Goal: Task Accomplishment & Management: Manage account settings

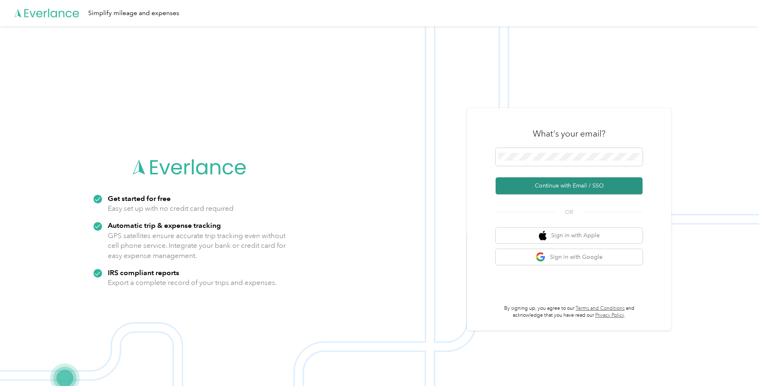
click at [549, 183] on button "Continue with Email / SSO" at bounding box center [568, 185] width 147 height 17
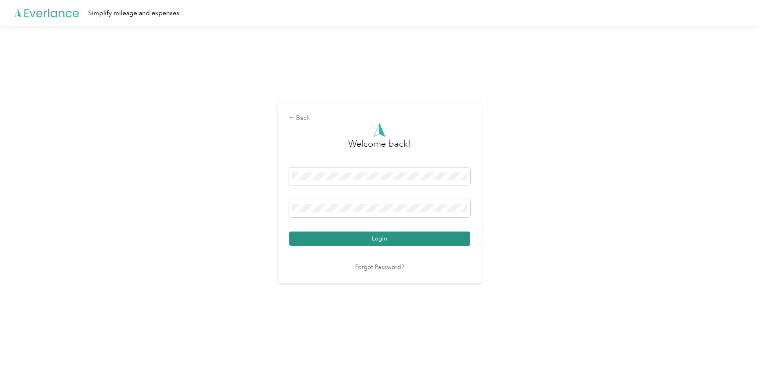
click at [443, 235] on button "Login" at bounding box center [379, 239] width 181 height 14
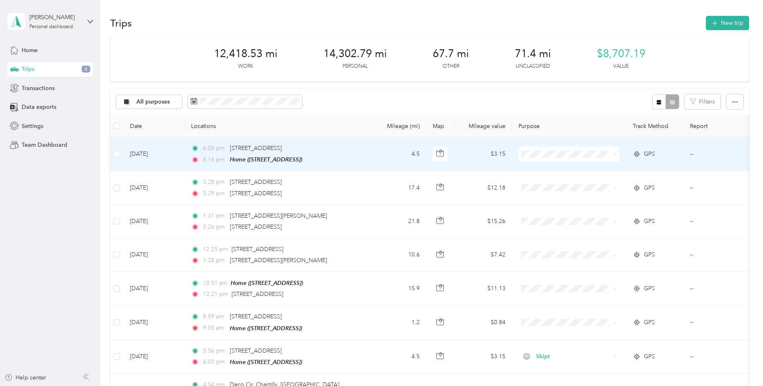
click at [616, 155] on icon at bounding box center [615, 155] width 4 height 4
click at [551, 188] on li "Personal" at bounding box center [568, 185] width 101 height 16
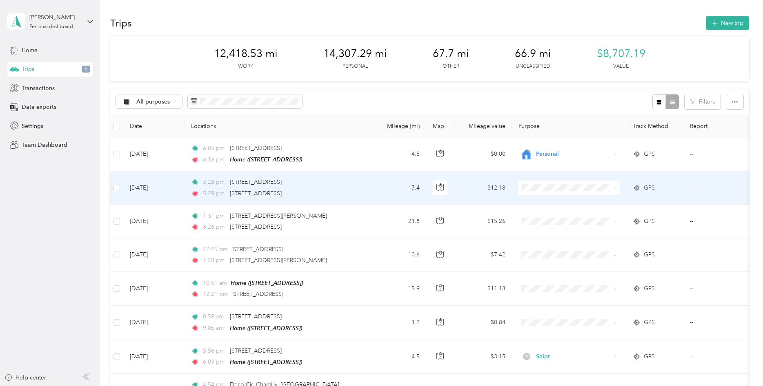
click at [612, 189] on span at bounding box center [613, 188] width 7 height 9
click at [615, 189] on icon at bounding box center [615, 189] width 2 height 2
click at [573, 220] on li "Personal" at bounding box center [568, 215] width 101 height 16
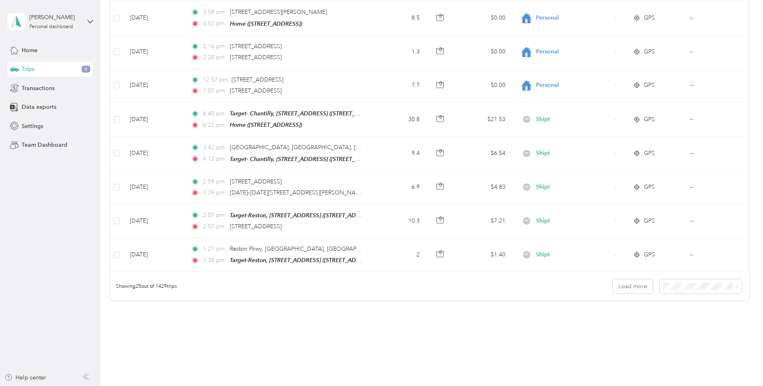
scroll to position [732, 0]
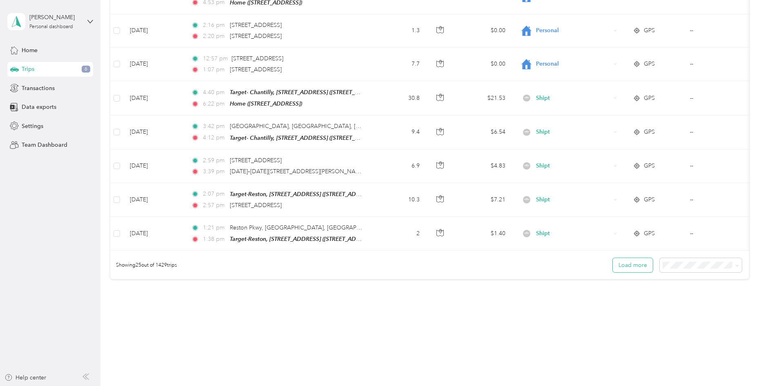
click at [648, 262] on button "Load more" at bounding box center [632, 265] width 40 height 14
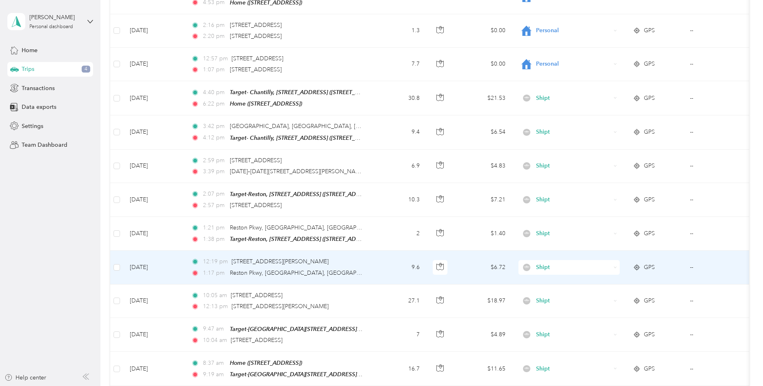
click at [466, 264] on td "$6.72" at bounding box center [483, 267] width 57 height 33
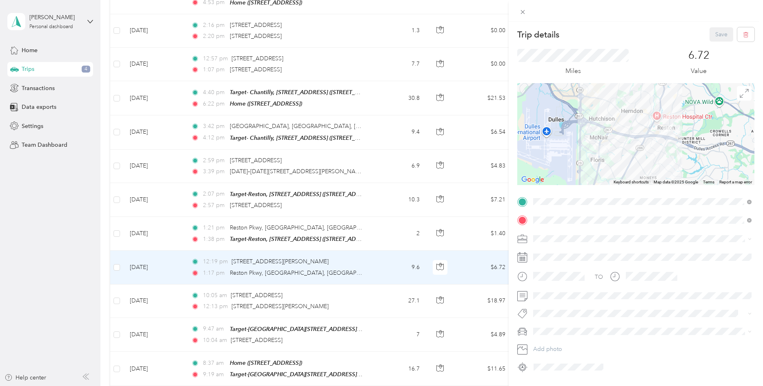
click at [382, 64] on div "Trip details Save This trip cannot be edited because it is either under review,…" at bounding box center [381, 193] width 763 height 386
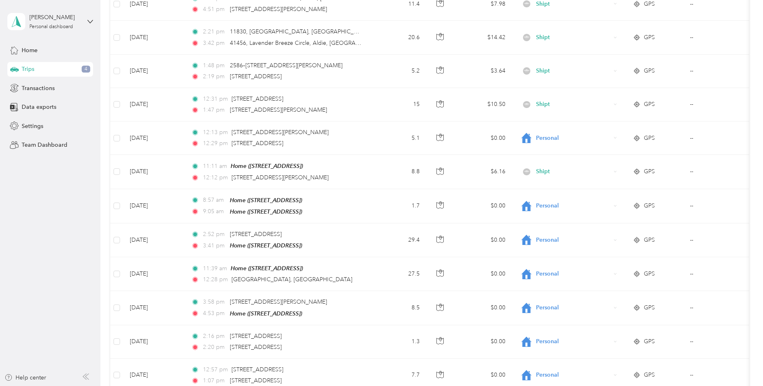
scroll to position [419, 0]
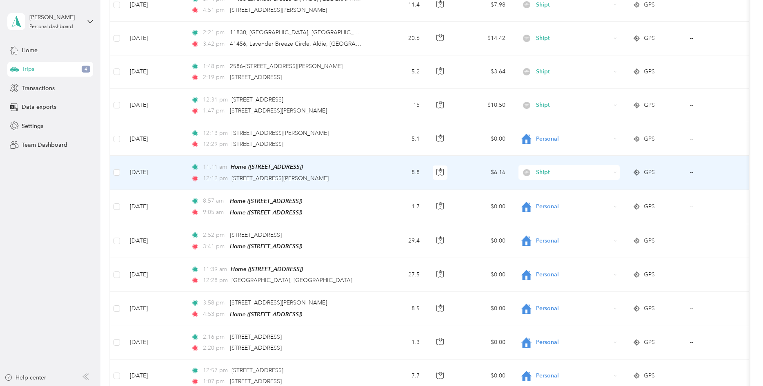
click at [464, 173] on td "$6.16" at bounding box center [483, 173] width 57 height 34
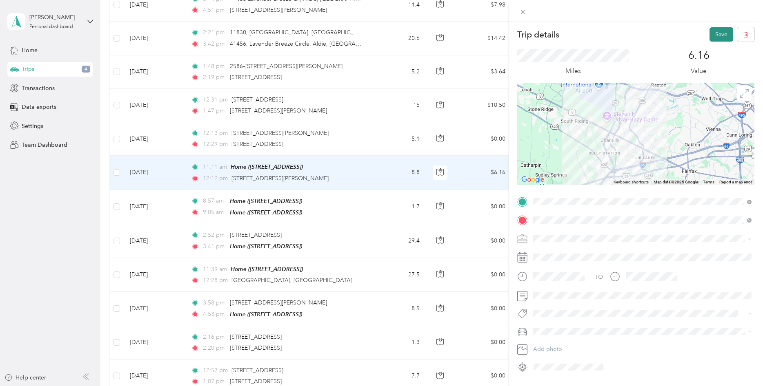
click at [723, 32] on button "Save" at bounding box center [721, 34] width 24 height 14
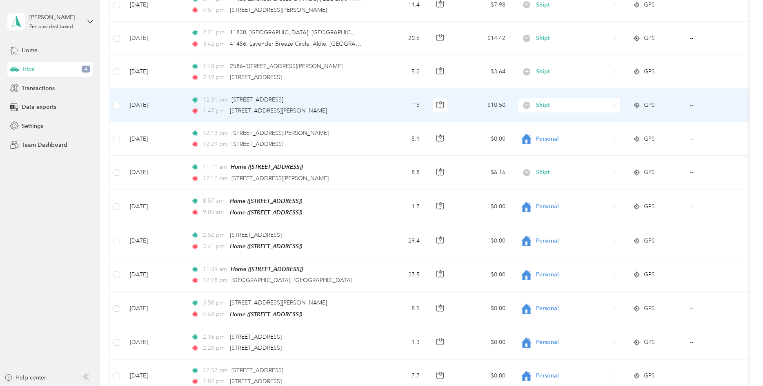
click at [388, 109] on td "15" at bounding box center [399, 105] width 54 height 33
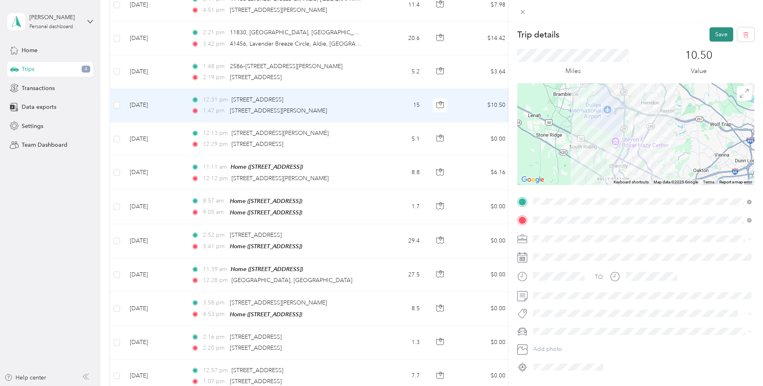
click at [721, 35] on button "Save" at bounding box center [721, 34] width 24 height 14
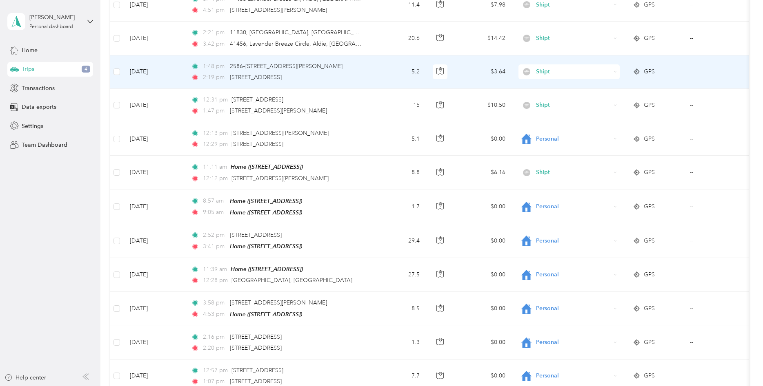
click at [463, 73] on td "$3.64" at bounding box center [483, 71] width 57 height 33
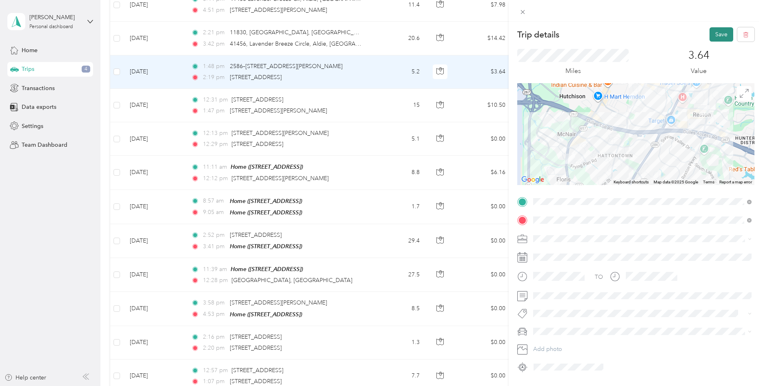
click at [724, 34] on button "Save" at bounding box center [721, 34] width 24 height 14
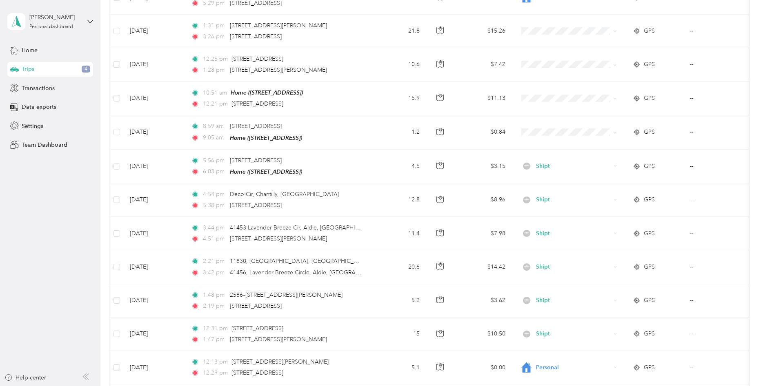
scroll to position [149, 0]
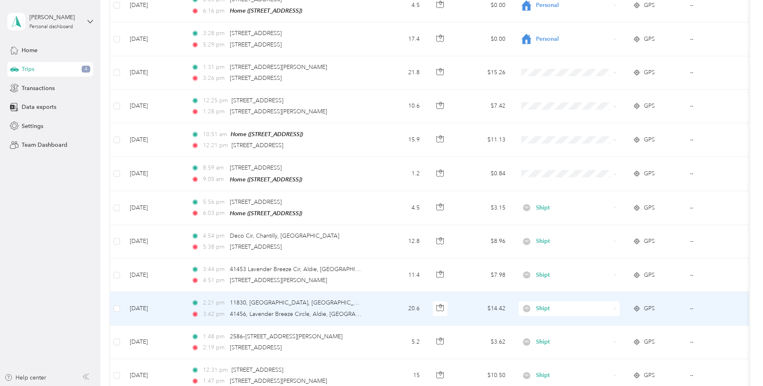
click at [467, 311] on td "$14.42" at bounding box center [483, 308] width 57 height 33
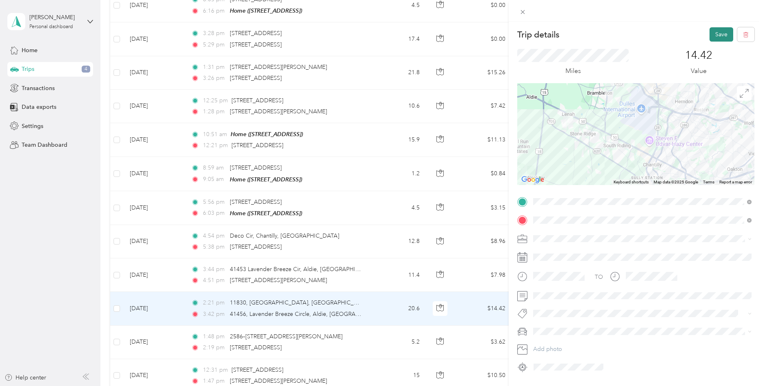
click at [719, 35] on button "Save" at bounding box center [721, 34] width 24 height 14
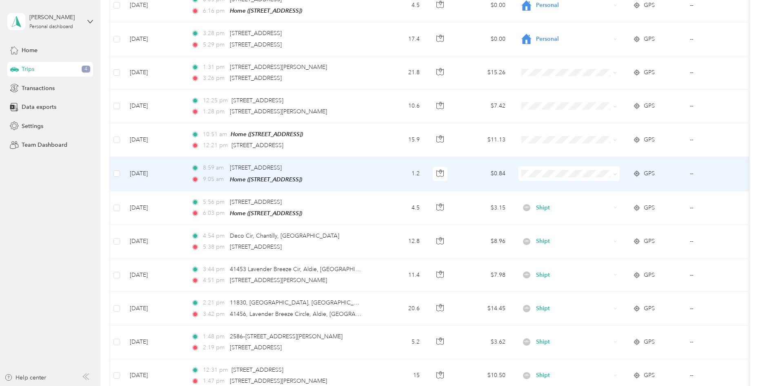
click at [476, 179] on td "$0.84" at bounding box center [483, 174] width 57 height 34
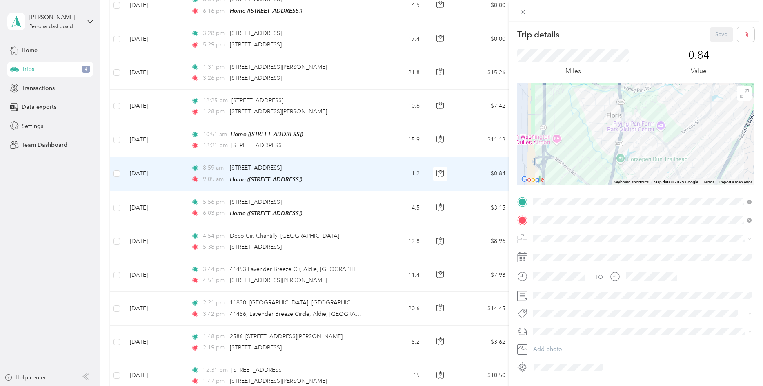
click at [395, 210] on div "Trip details Save This trip cannot be edited because it is either under review,…" at bounding box center [381, 193] width 763 height 386
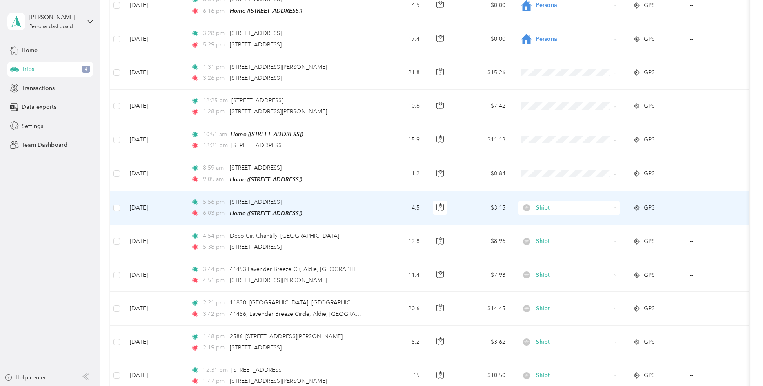
click at [395, 210] on td "4.5" at bounding box center [399, 208] width 54 height 34
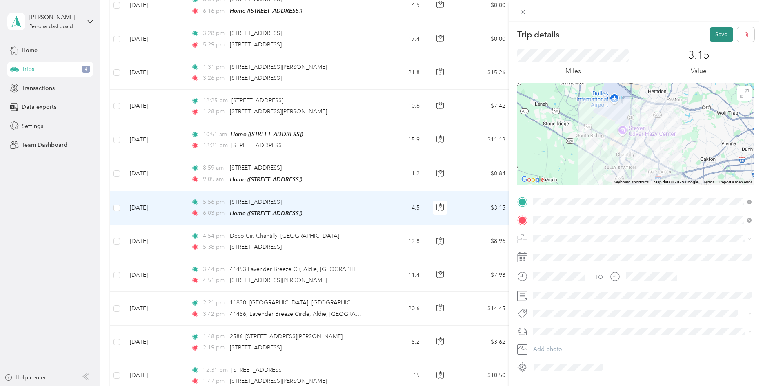
click at [722, 32] on button "Save" at bounding box center [721, 34] width 24 height 14
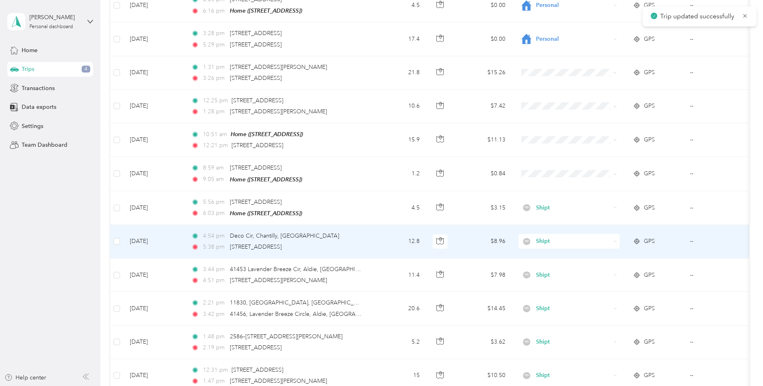
click at [462, 240] on td "$8.96" at bounding box center [483, 241] width 57 height 33
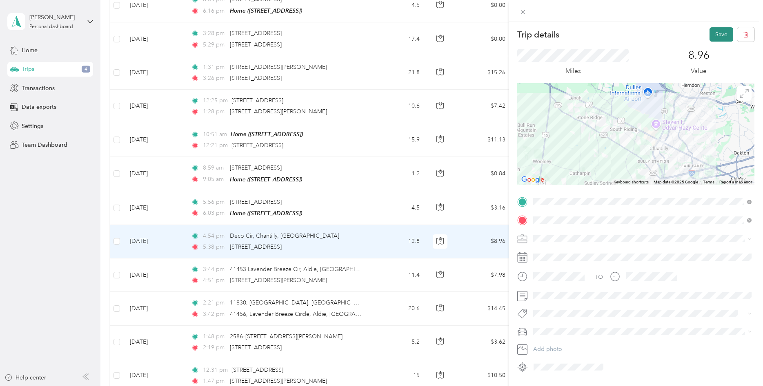
click at [723, 33] on button "Save" at bounding box center [721, 34] width 24 height 14
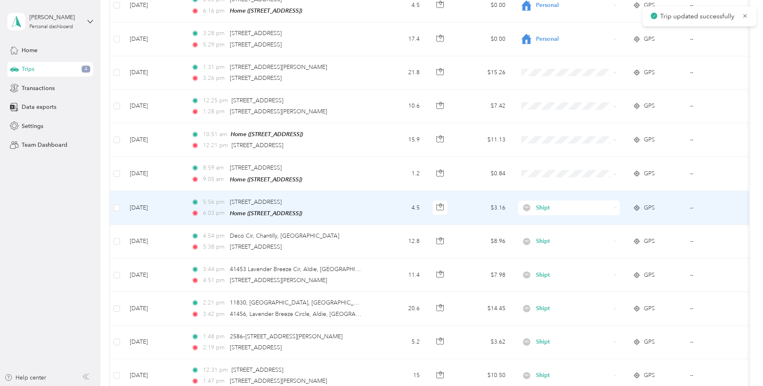
click at [454, 206] on td at bounding box center [440, 208] width 29 height 34
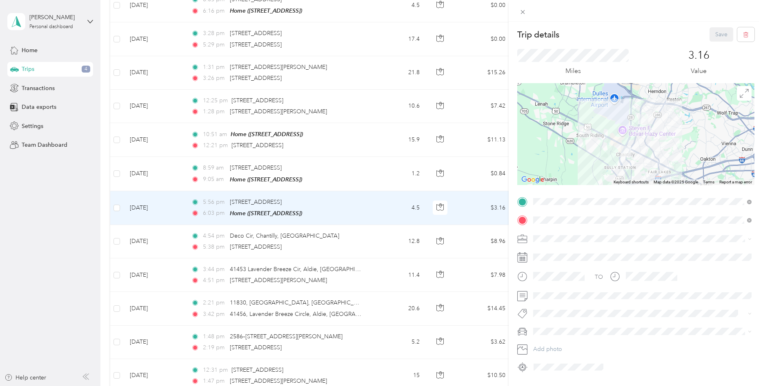
click at [459, 231] on div "Trip details Save This trip cannot be edited because it is either under review,…" at bounding box center [381, 193] width 763 height 386
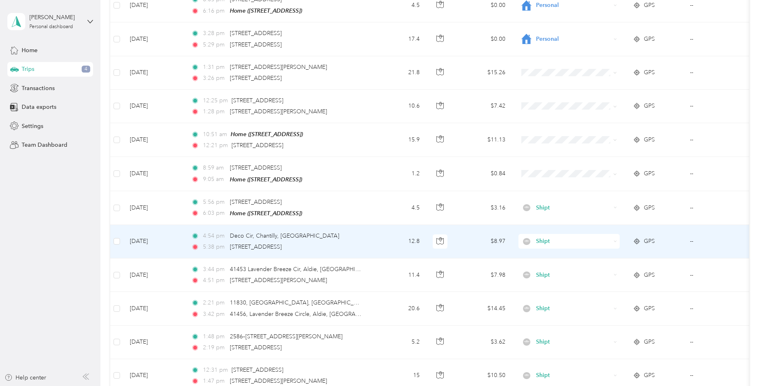
click at [459, 231] on td "$8.97" at bounding box center [483, 241] width 57 height 33
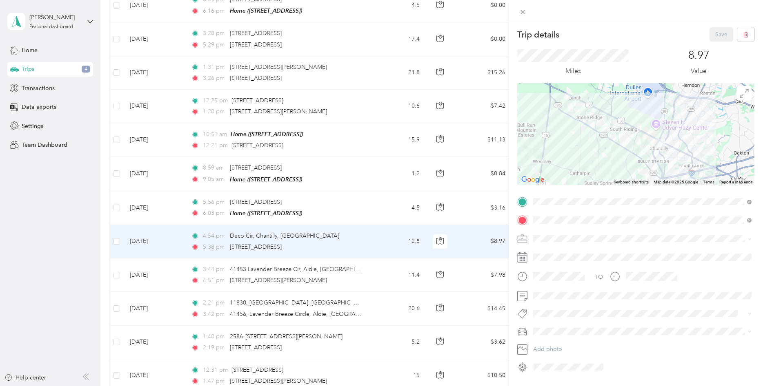
click at [470, 277] on div "Trip details Save This trip cannot be edited because it is either under review,…" at bounding box center [381, 193] width 763 height 386
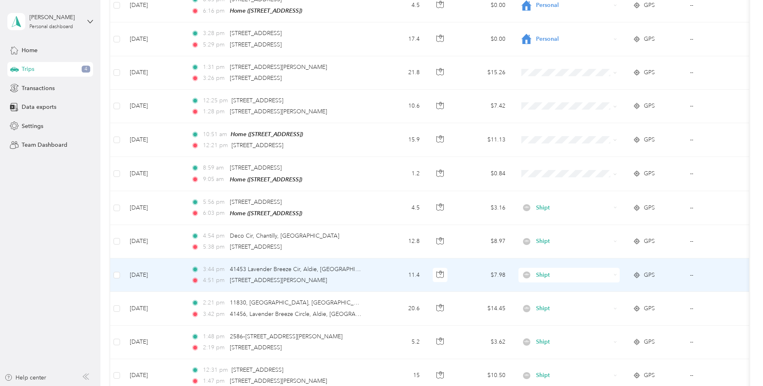
click at [470, 277] on td "$7.98" at bounding box center [483, 275] width 57 height 33
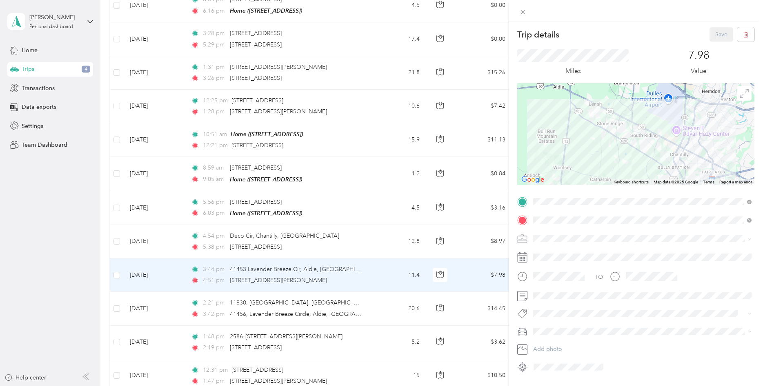
click at [469, 314] on div "Trip details Save This trip cannot be edited because it is either under review,…" at bounding box center [381, 193] width 763 height 386
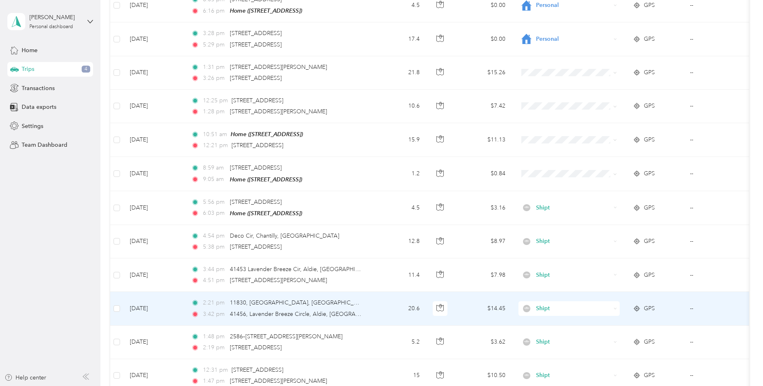
click at [469, 314] on td "$14.45" at bounding box center [483, 308] width 57 height 33
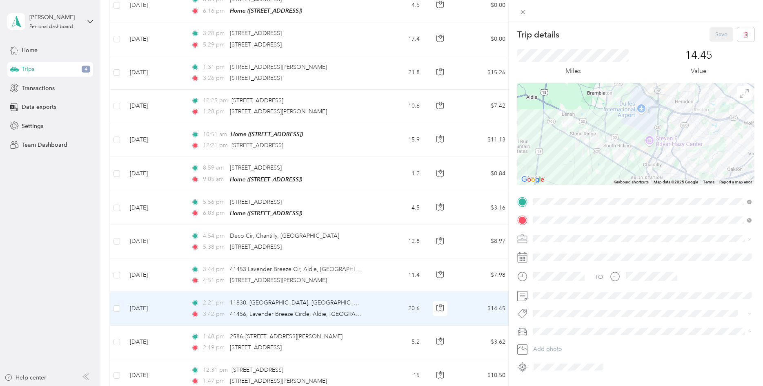
click at [368, 268] on div "Trip details Save This trip cannot be edited because it is either under review,…" at bounding box center [381, 193] width 763 height 386
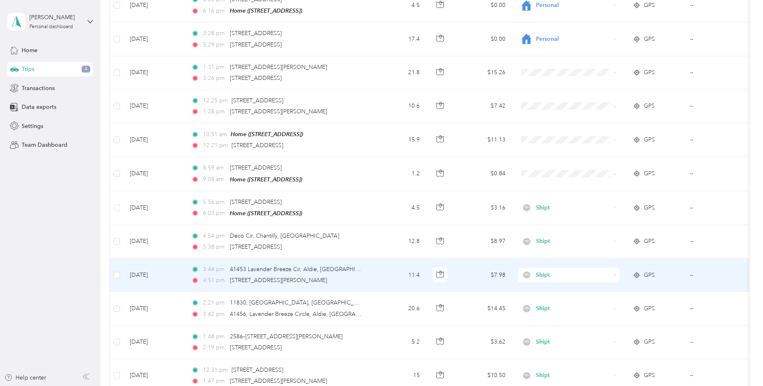
click at [368, 274] on td "3:44 pm 41453 Lavender Breeze Cir, [PERSON_NAME], [GEOGRAPHIC_DATA] 4:51 pm [ST…" at bounding box center [278, 275] width 188 height 33
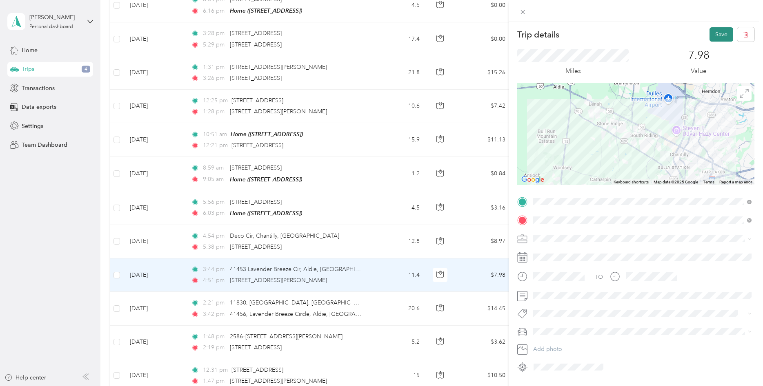
click at [719, 35] on button "Save" at bounding box center [721, 34] width 24 height 14
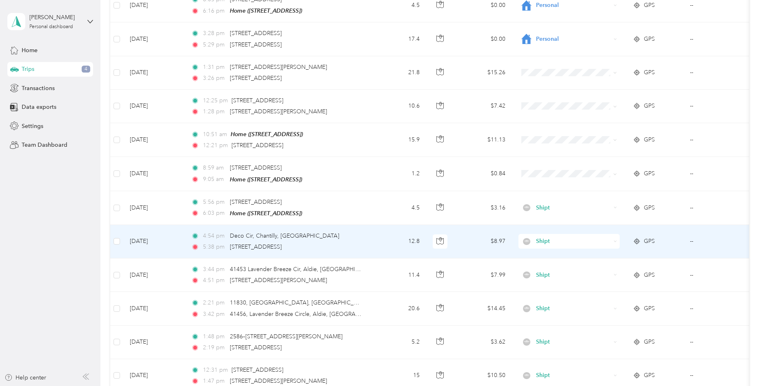
click at [471, 245] on td "$8.97" at bounding box center [483, 241] width 57 height 33
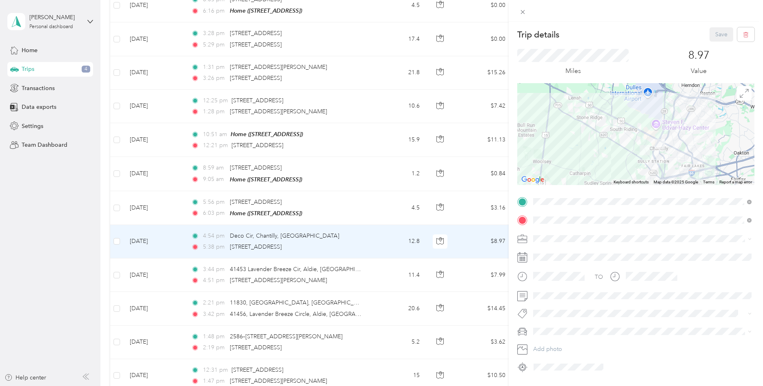
click at [475, 212] on div "Trip details Save This trip cannot be edited because it is either under review,…" at bounding box center [381, 193] width 763 height 386
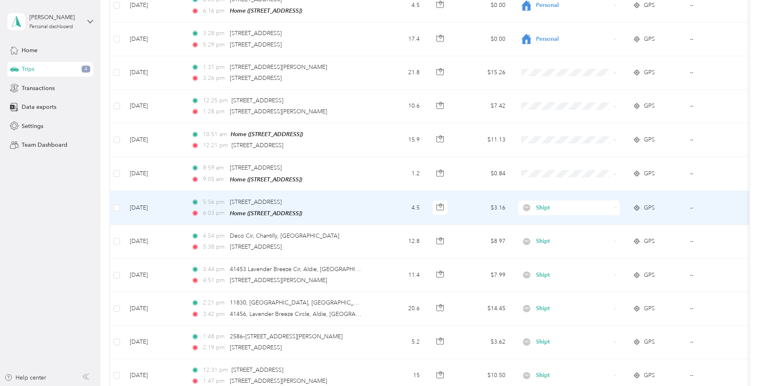
click at [475, 212] on td "$3.16" at bounding box center [483, 208] width 57 height 34
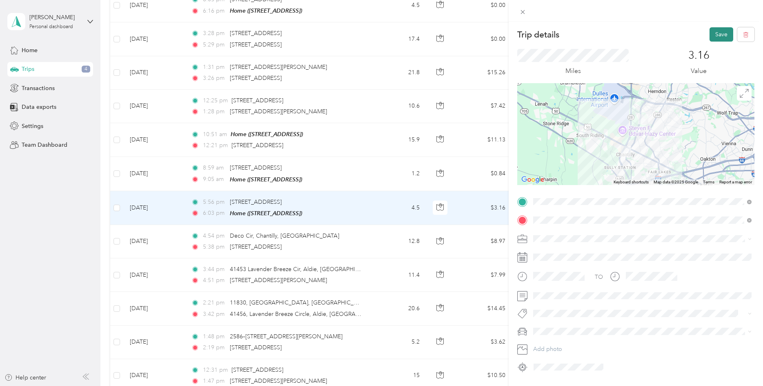
click at [721, 34] on button "Save" at bounding box center [721, 34] width 24 height 14
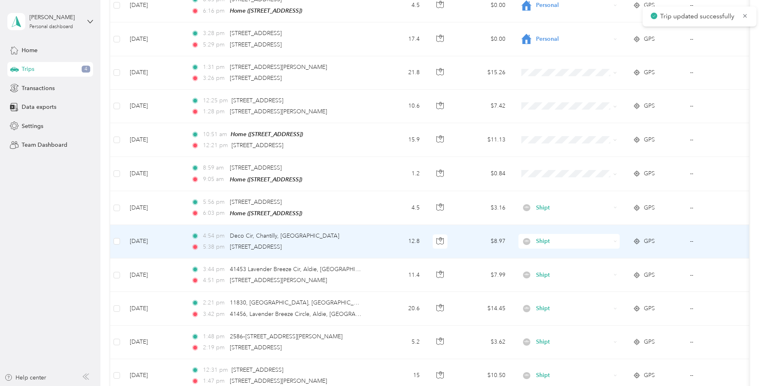
click at [467, 251] on td "$8.97" at bounding box center [483, 241] width 57 height 33
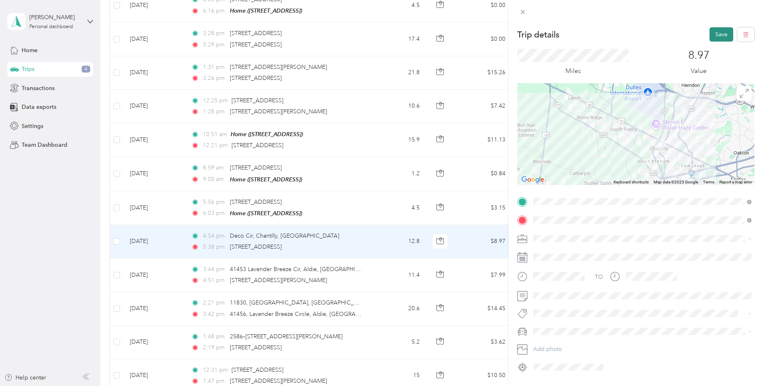
click at [716, 32] on button "Save" at bounding box center [721, 34] width 24 height 14
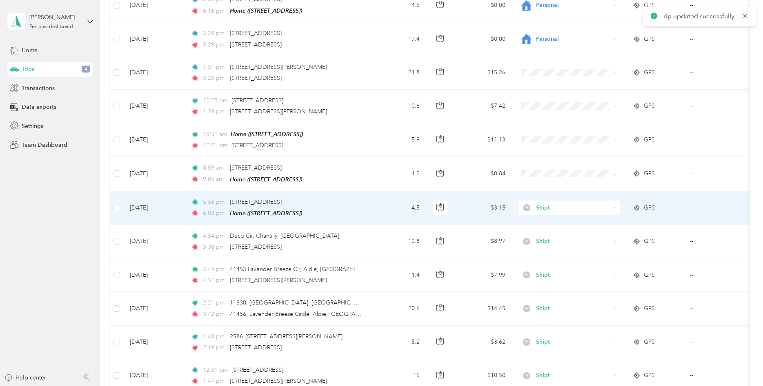
click at [475, 209] on td "$3.15" at bounding box center [483, 208] width 57 height 34
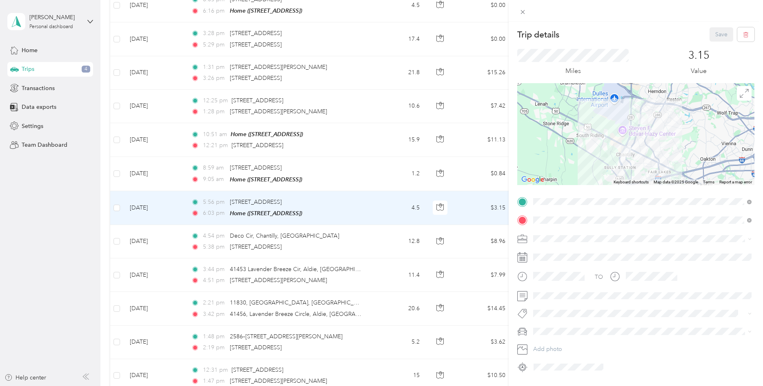
click at [469, 172] on div "Trip details Save This trip cannot be edited because it is either under review,…" at bounding box center [381, 193] width 763 height 386
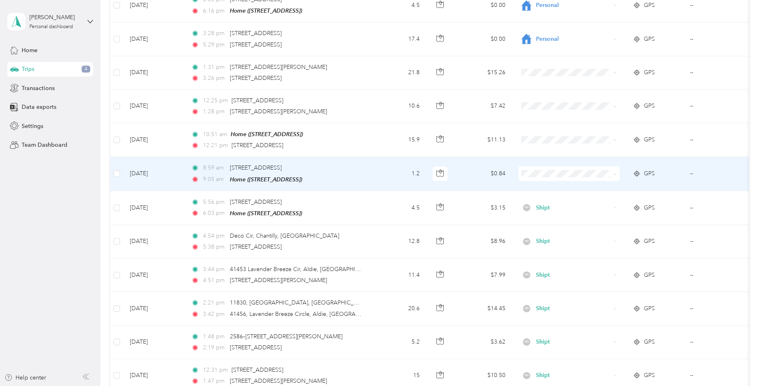
click at [469, 172] on td "$0.84" at bounding box center [483, 174] width 57 height 34
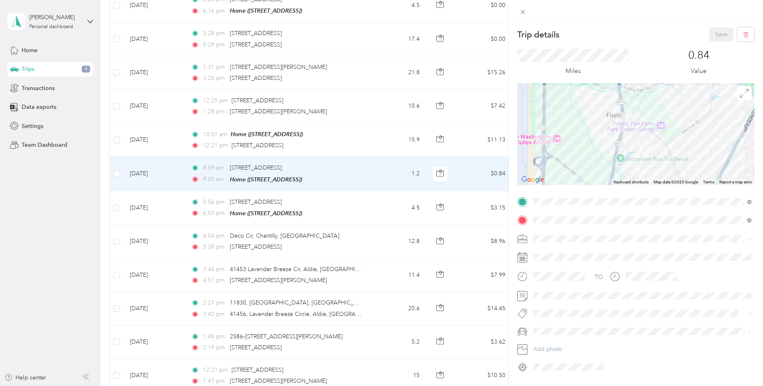
click at [550, 270] on li "Personal" at bounding box center [642, 263] width 224 height 14
click at [723, 35] on button "Save" at bounding box center [721, 34] width 24 height 14
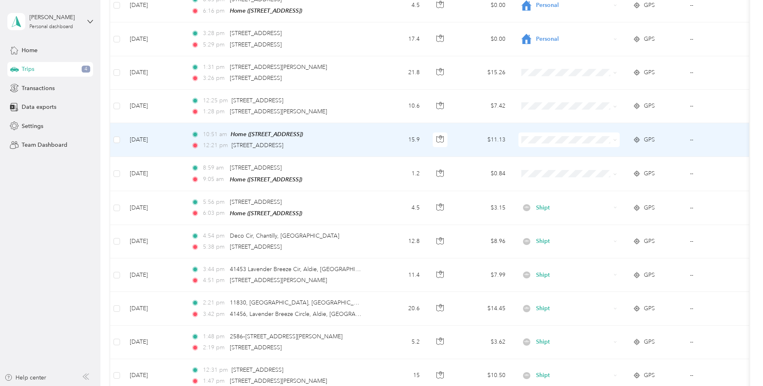
click at [468, 137] on td "$11.13" at bounding box center [483, 140] width 57 height 34
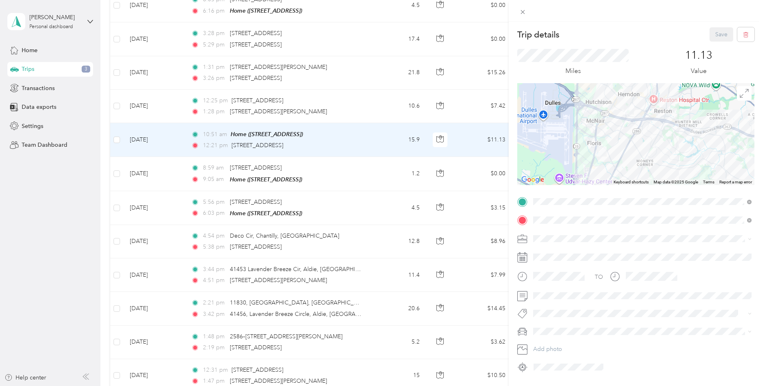
click at [550, 282] on div "Shipt" at bounding box center [642, 278] width 213 height 9
click at [730, 24] on div "Trip details Save This trip cannot be edited because it is either under review,…" at bounding box center [635, 215] width 254 height 386
click at [724, 32] on button "Save" at bounding box center [721, 34] width 24 height 14
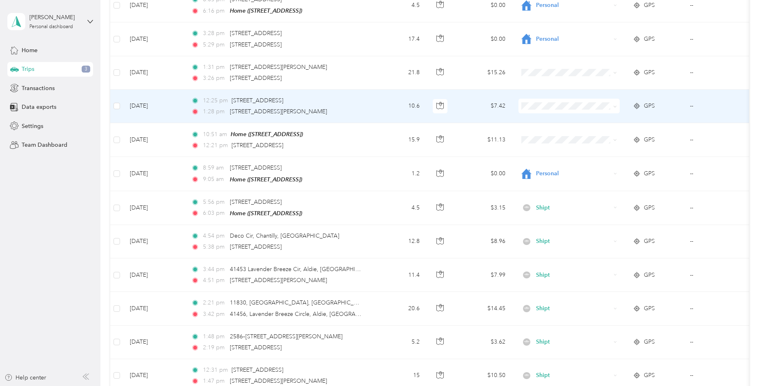
click at [459, 104] on td "$7.42" at bounding box center [483, 106] width 57 height 33
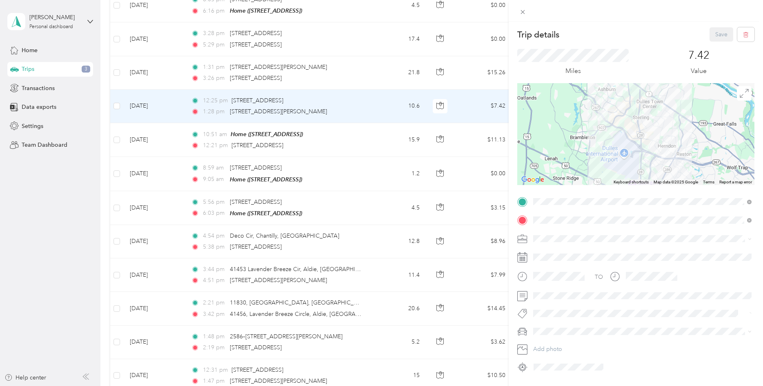
click at [555, 280] on div "Shipt" at bounding box center [642, 281] width 213 height 9
click at [718, 35] on button "Save" at bounding box center [721, 34] width 24 height 14
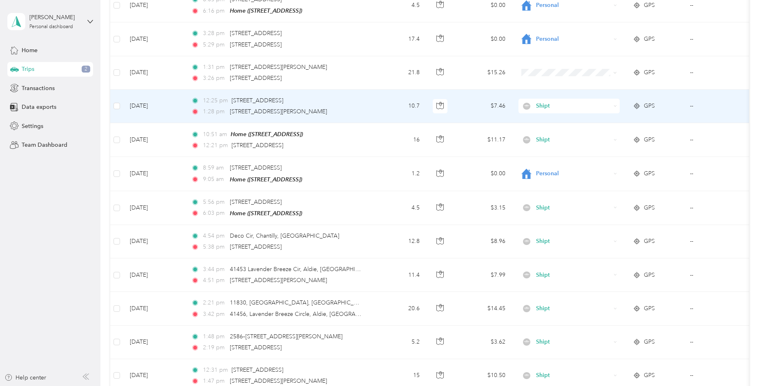
click at [462, 103] on td "$7.46" at bounding box center [483, 106] width 57 height 33
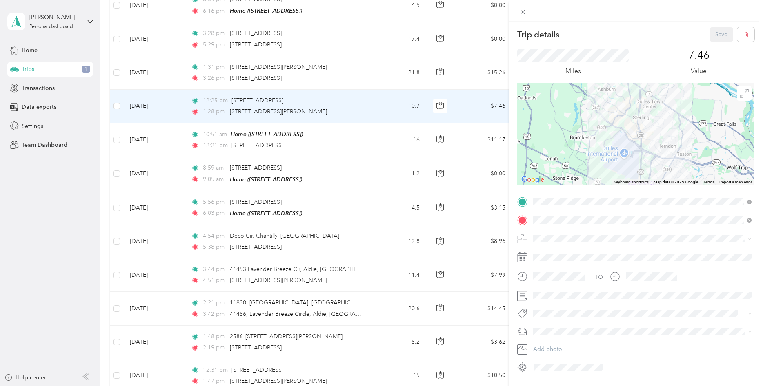
click at [463, 77] on div "Trip details Save This trip cannot be edited because it is either under review,…" at bounding box center [381, 193] width 763 height 386
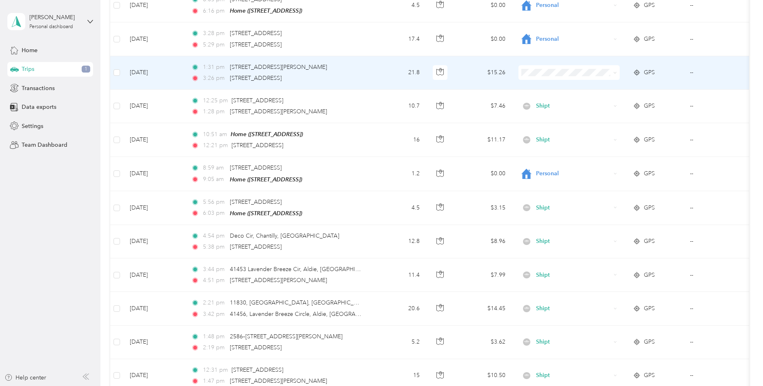
click at [463, 77] on td "$15.26" at bounding box center [483, 72] width 57 height 33
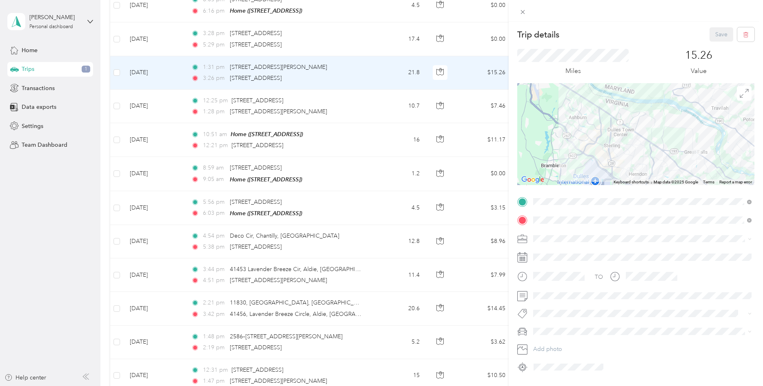
click at [551, 282] on li "Shipt" at bounding box center [642, 277] width 224 height 14
click at [725, 35] on button "Save" at bounding box center [721, 34] width 24 height 14
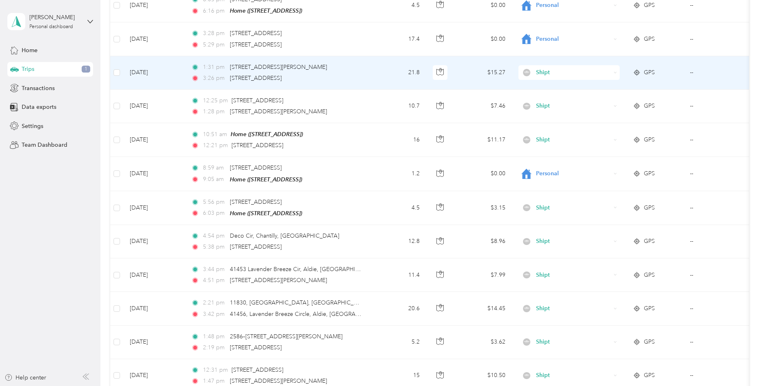
click at [475, 73] on td "$15.27" at bounding box center [483, 72] width 57 height 33
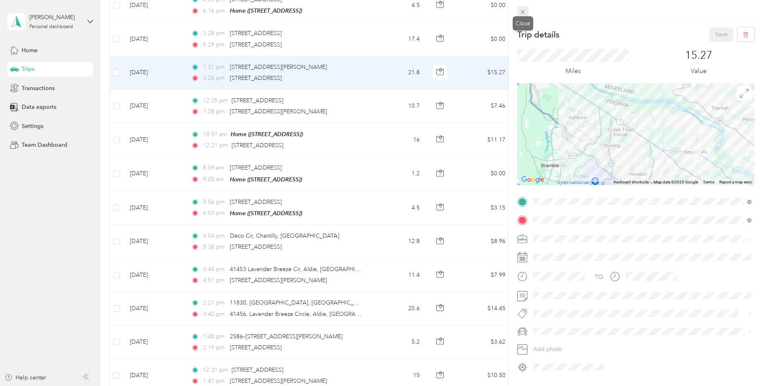
click at [521, 11] on icon at bounding box center [522, 12] width 7 height 7
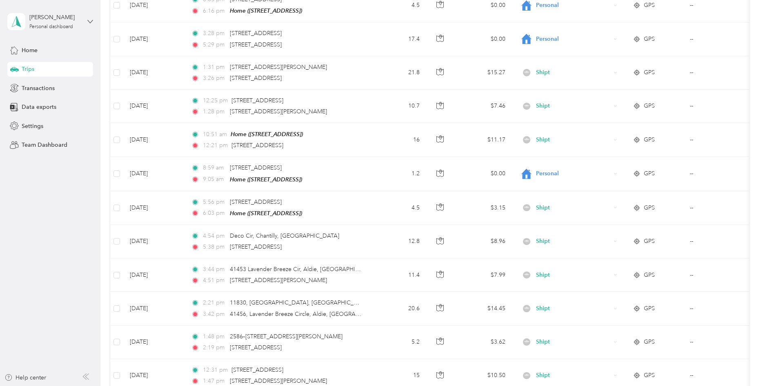
click at [89, 19] on icon at bounding box center [90, 22] width 6 height 6
click at [43, 67] on div "Log out" at bounding box center [93, 65] width 160 height 14
